Goal: Navigation & Orientation: Go to known website

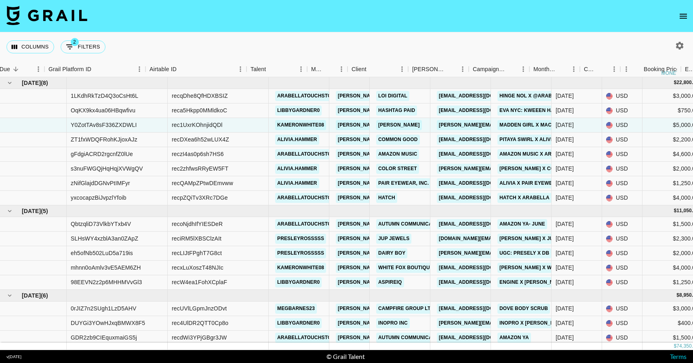
scroll to position [0, 22]
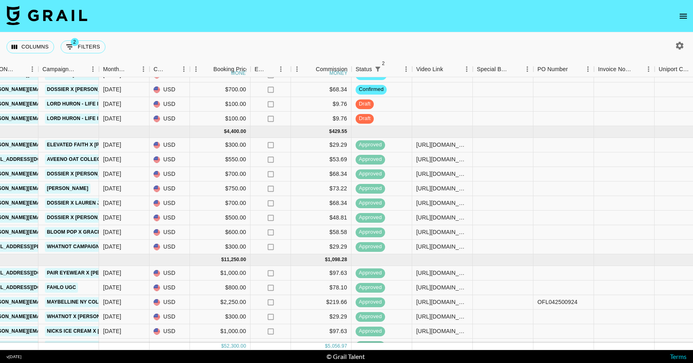
scroll to position [391, 749]
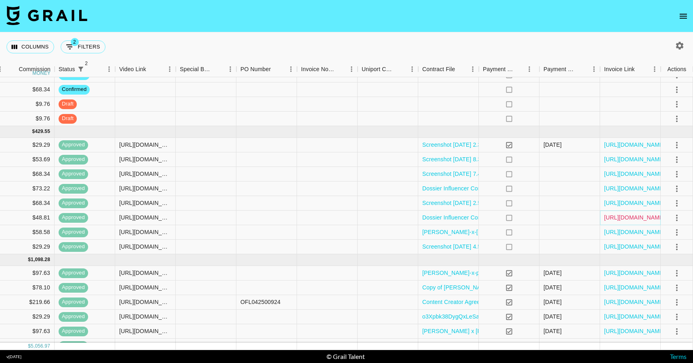
click at [618, 217] on link "[URL][DOMAIN_NAME]" at bounding box center [634, 217] width 61 height 8
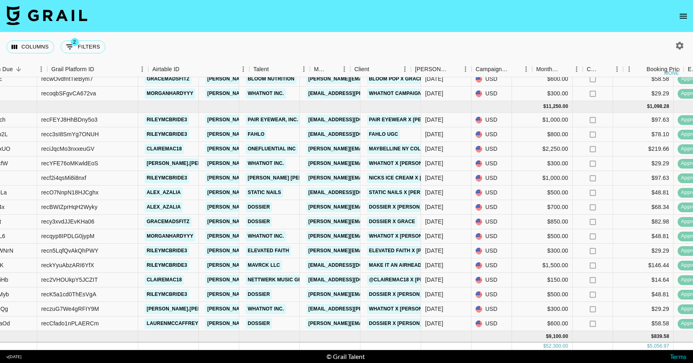
scroll to position [544, 0]
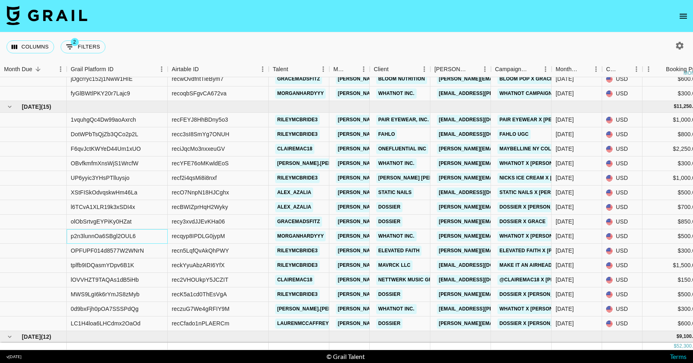
click at [120, 237] on div "p2n3lunnOa6SBgl2OUL6" at bounding box center [103, 236] width 65 height 8
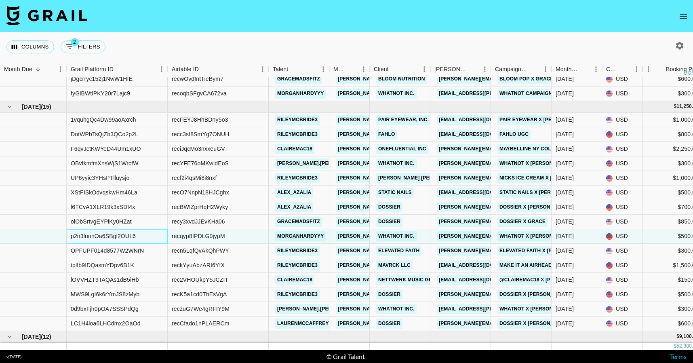
click at [114, 237] on div "p2n3lunnOa6SBgl2OUL6" at bounding box center [103, 236] width 65 height 8
copy div "p2n3lunnOa6SBgl2OUL6"
click at [197, 236] on div "recqyp8IPDLG0jypM" at bounding box center [198, 236] width 53 height 8
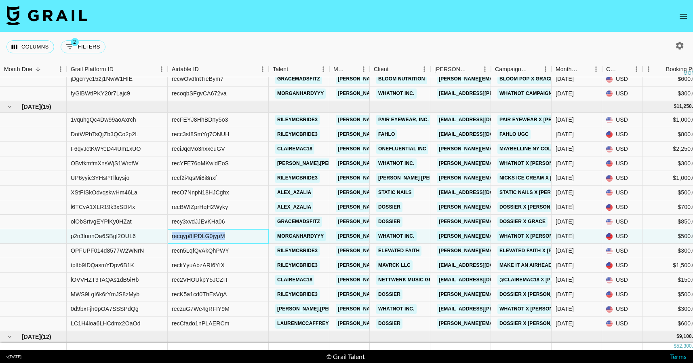
click at [197, 236] on div "recqyp8IPDLG0jypM" at bounding box center [198, 236] width 53 height 8
copy div "recqyp8IPDLG0jypM"
click at [436, 176] on div "[PERSON_NAME][EMAIL_ADDRESS][PERSON_NAME][DOMAIN_NAME]" at bounding box center [523, 177] width 178 height 15
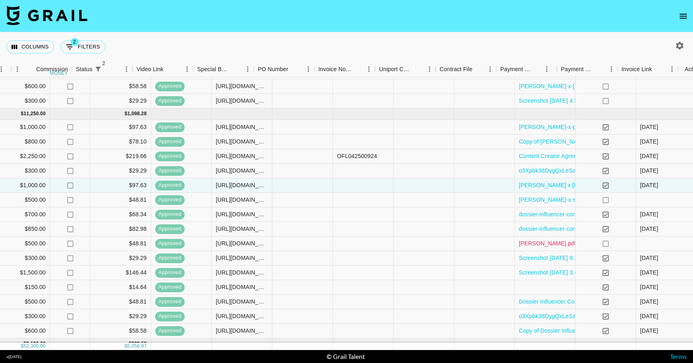
scroll to position [536, 749]
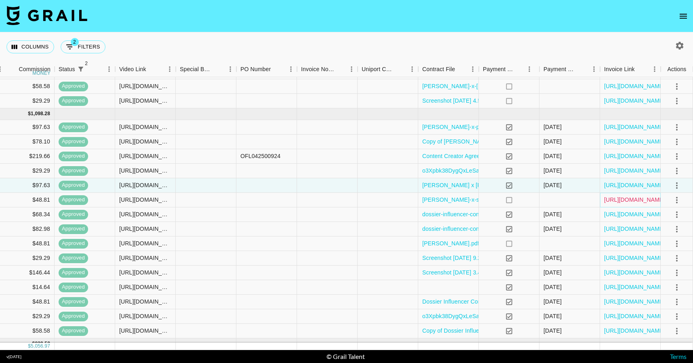
click at [634, 200] on link "[URL][DOMAIN_NAME]" at bounding box center [634, 199] width 61 height 8
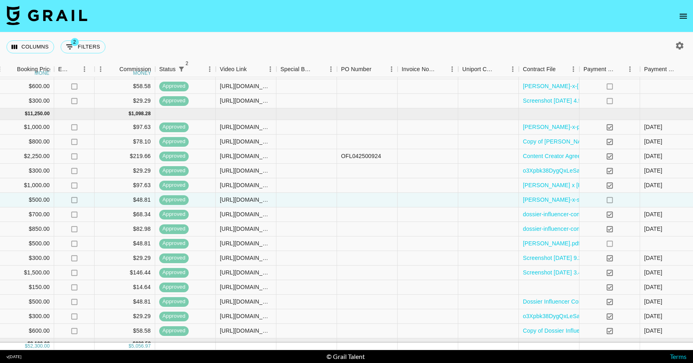
scroll to position [536, 709]
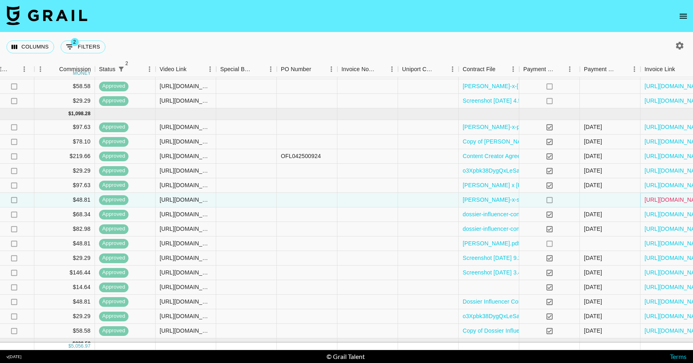
click at [650, 200] on link "[URL][DOMAIN_NAME]" at bounding box center [674, 199] width 61 height 8
